Goal: Share content

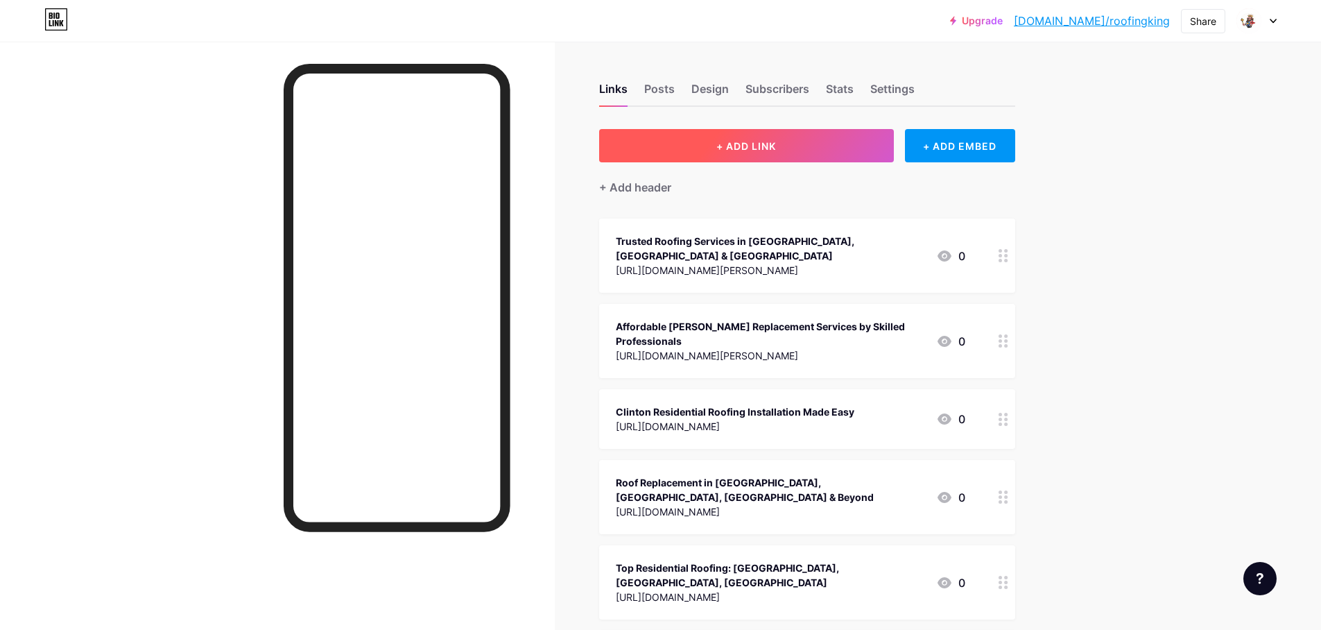
click at [741, 151] on span "+ ADD LINK" at bounding box center [747, 146] width 60 height 12
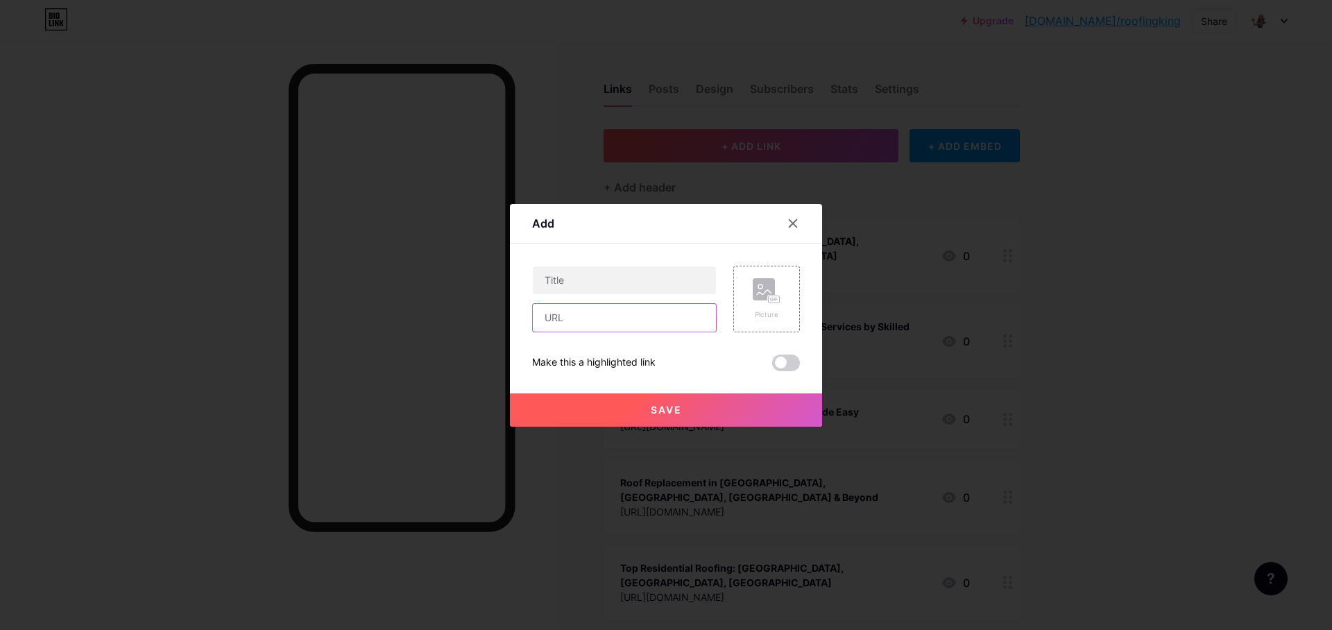
click at [581, 327] on input "text" at bounding box center [624, 318] width 183 height 28
paste input "[URL][DOMAIN_NAME][PERSON_NAME]"
type input "[URL][DOMAIN_NAME][PERSON_NAME]"
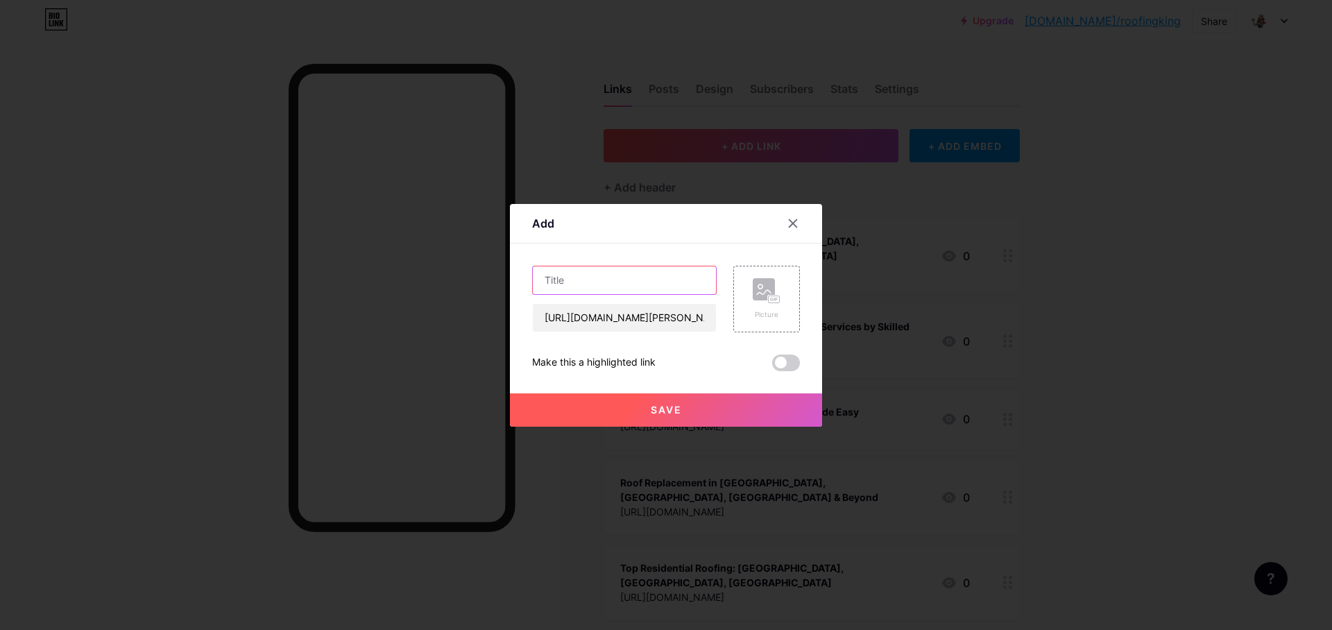
click at [606, 287] on input "text" at bounding box center [624, 280] width 183 height 28
click at [555, 276] on input "text" at bounding box center [624, 280] width 183 height 28
paste input "Protecting Your Home with Expert Roofing Services in [GEOGRAPHIC_DATA], [PERSON…"
type input "Protecting Your Home with Expert Roofing Services in [GEOGRAPHIC_DATA], [PERSON…"
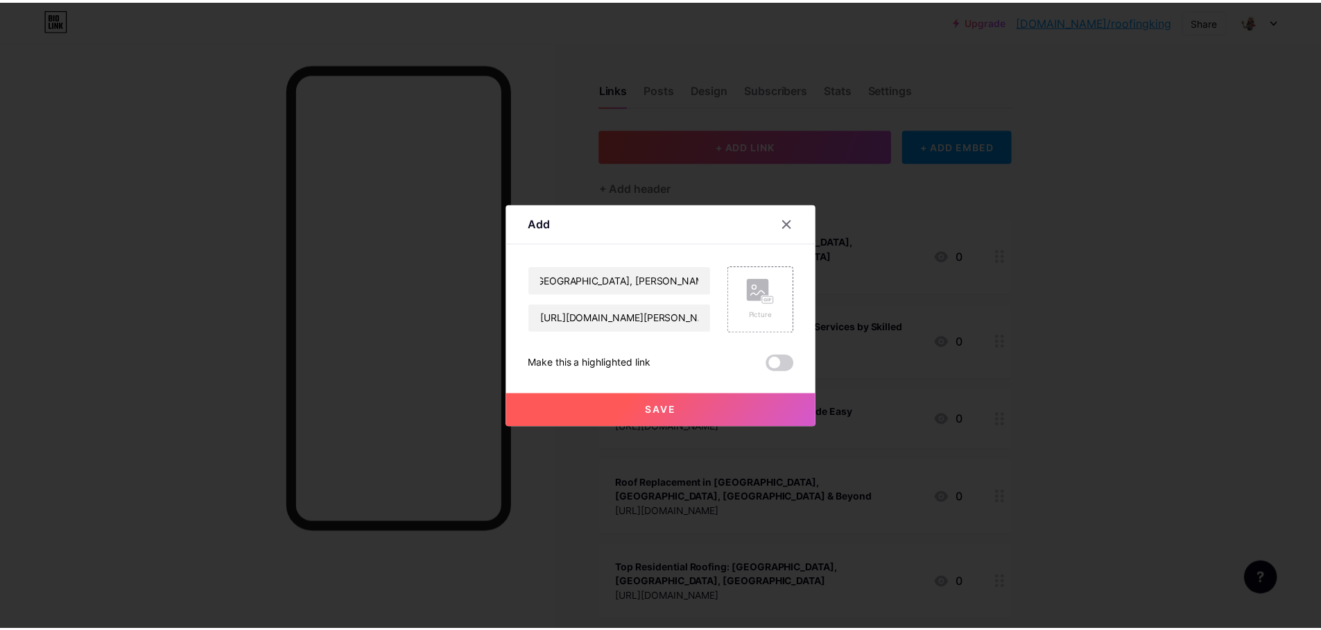
scroll to position [0, 0]
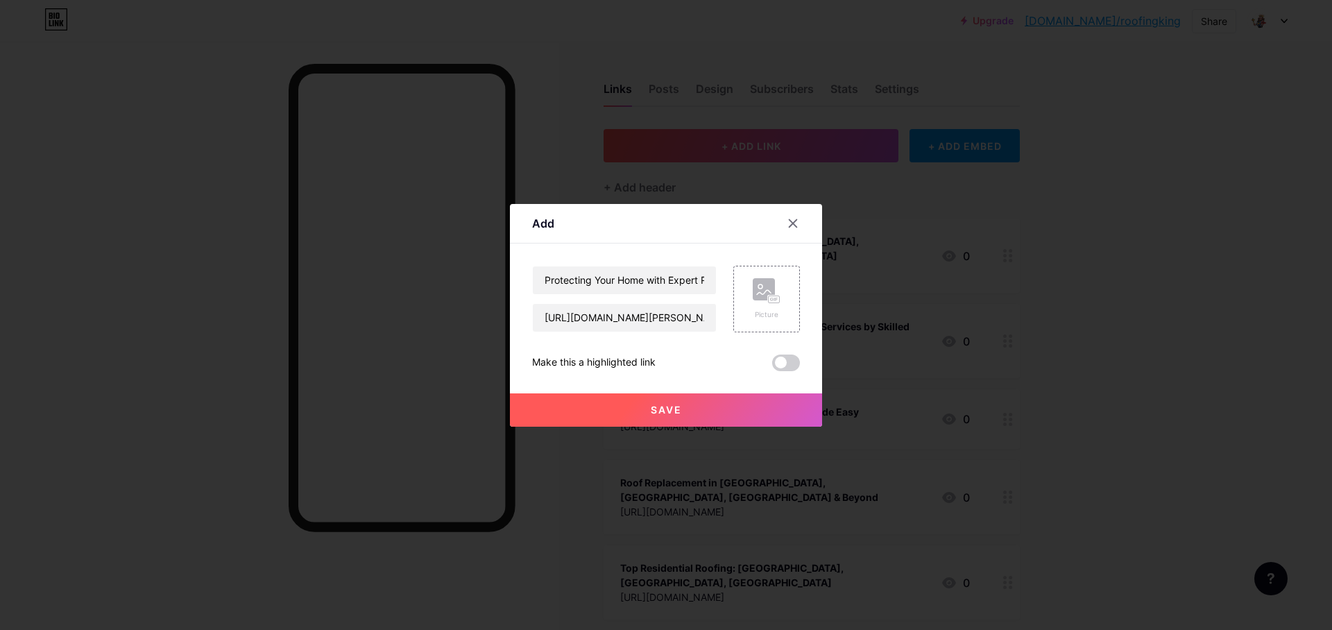
click at [781, 363] on span at bounding box center [786, 362] width 28 height 17
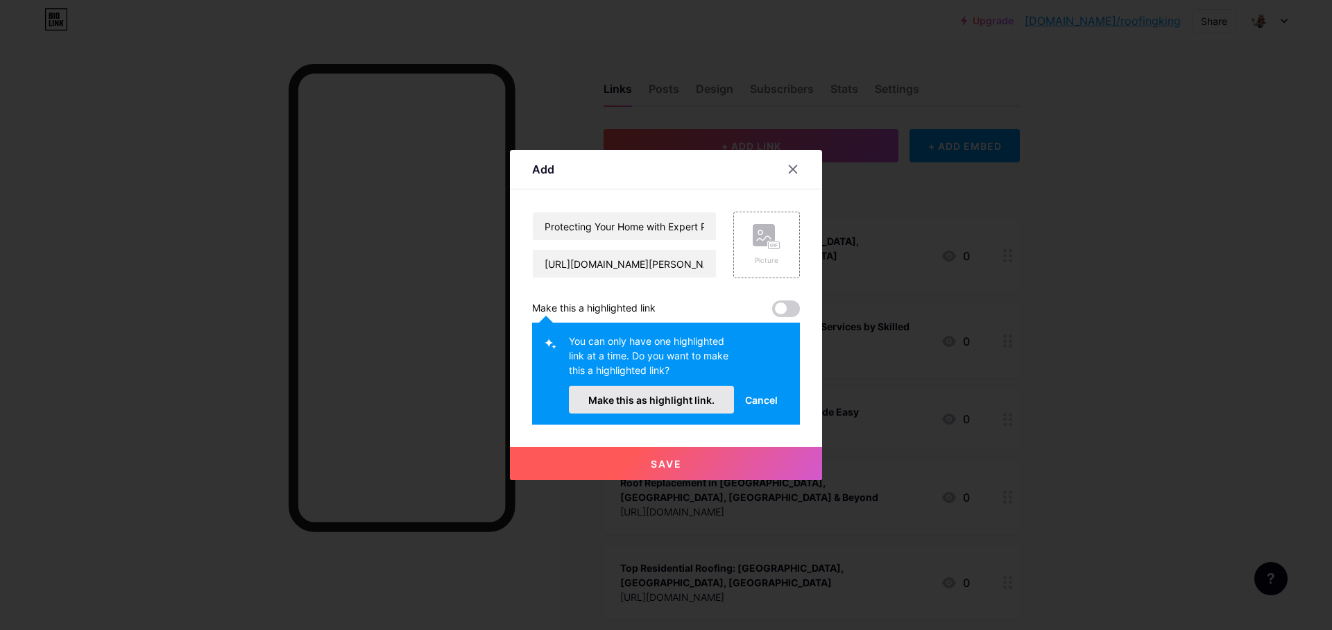
click at [674, 409] on button "Make this as highlight link." at bounding box center [651, 400] width 165 height 28
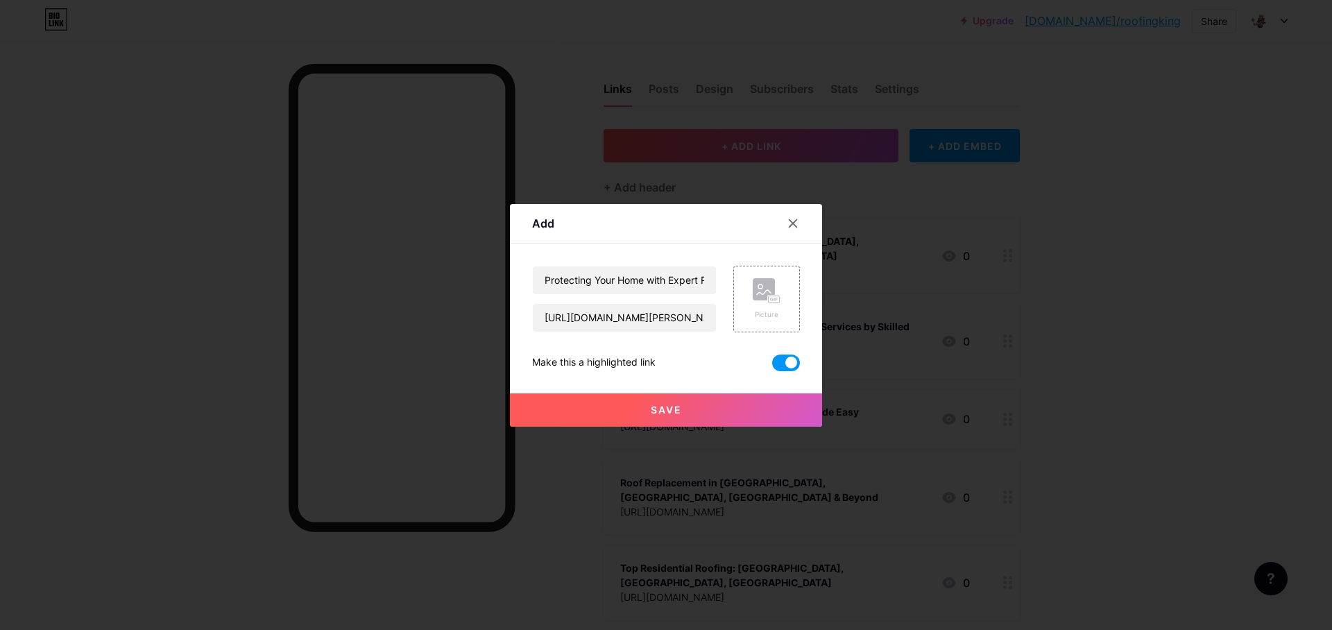
click at [675, 409] on span "Save" at bounding box center [666, 410] width 31 height 12
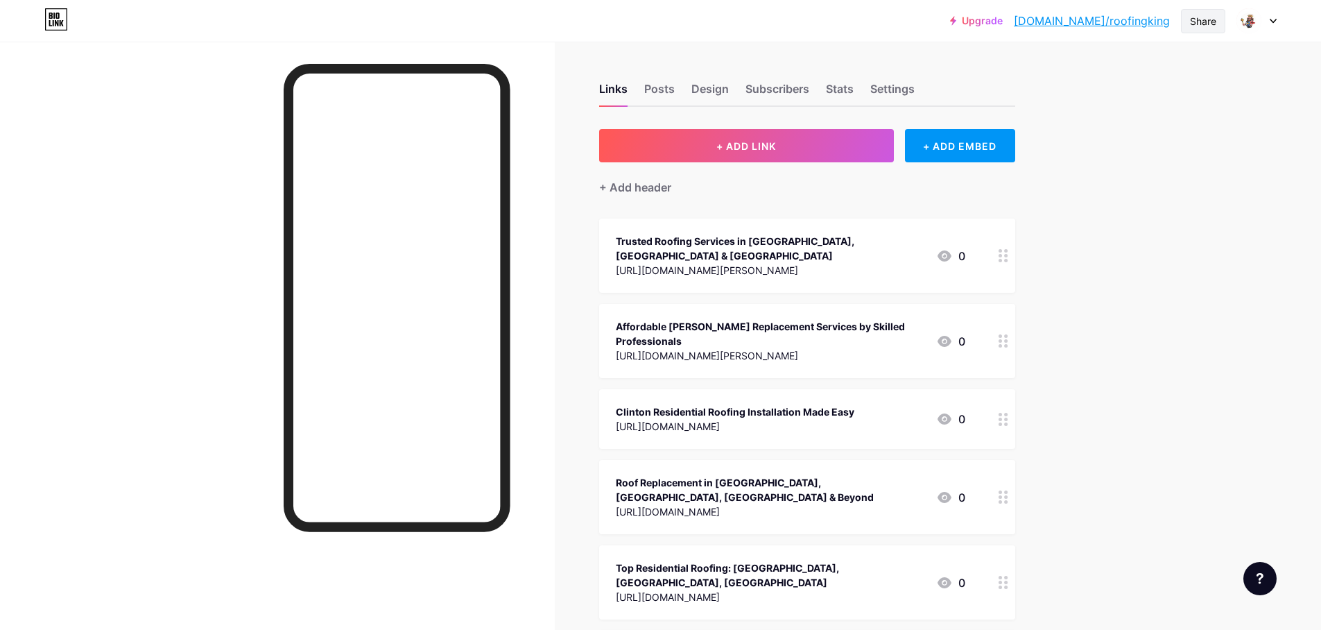
click at [1206, 19] on div "Share" at bounding box center [1203, 21] width 26 height 15
click at [1084, 69] on div "Copy link" at bounding box center [1088, 71] width 51 height 17
